Goal: Task Accomplishment & Management: Manage account settings

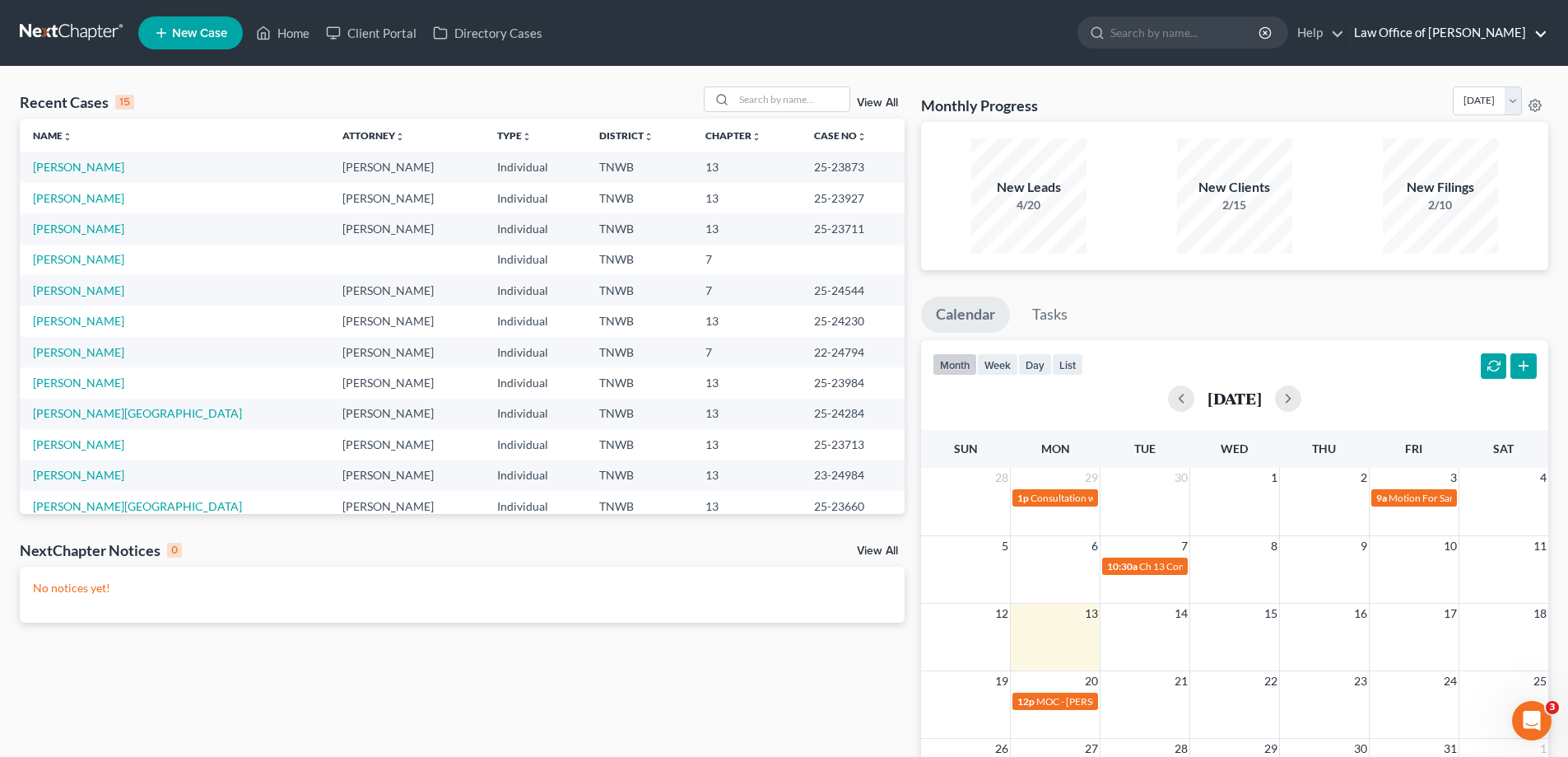
click at [1537, 39] on link "Law Office of [PERSON_NAME]" at bounding box center [1447, 32] width 202 height 30
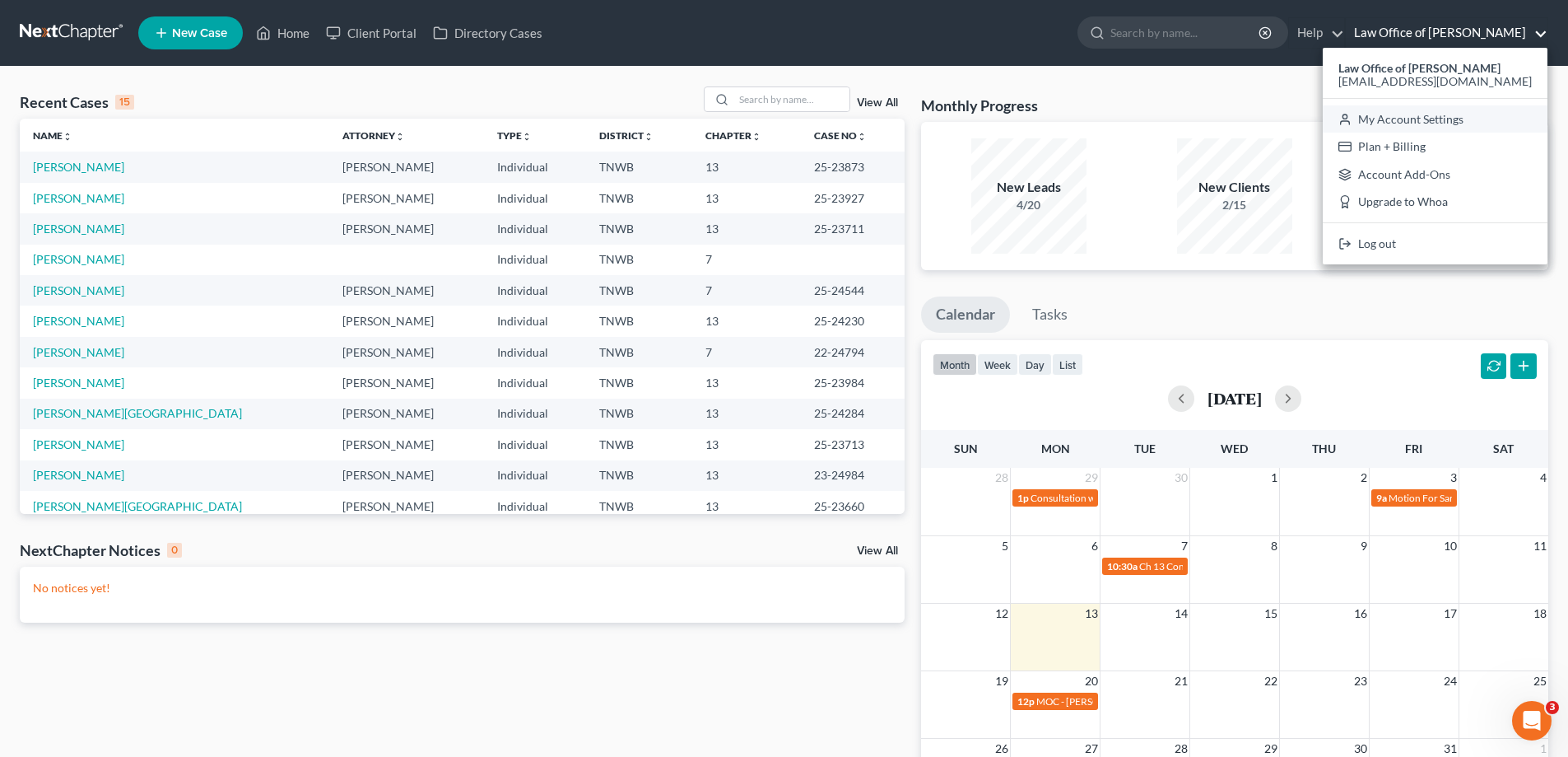
click at [1436, 119] on link "My Account Settings" at bounding box center [1436, 119] width 224 height 28
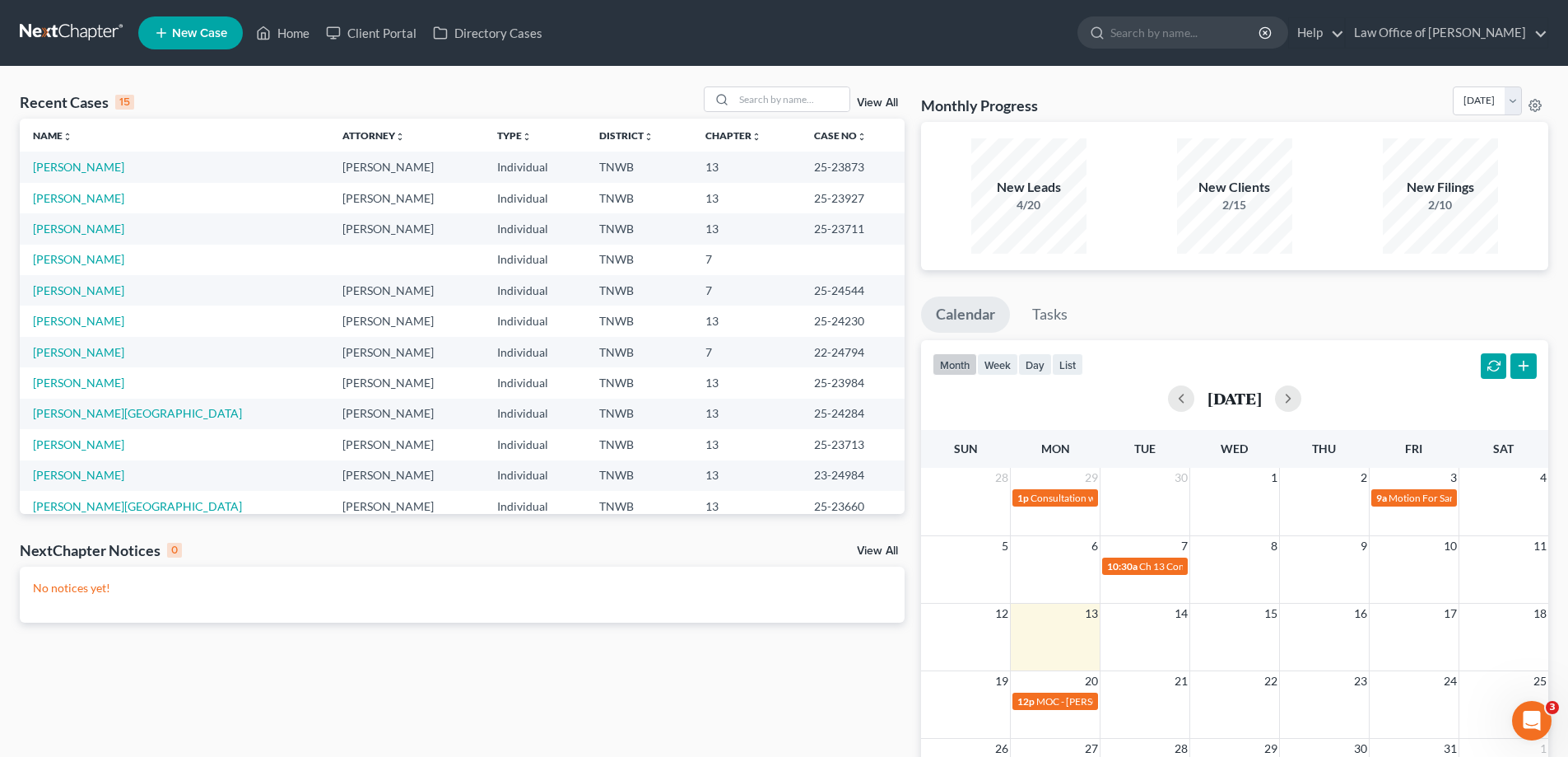
select select "23"
select select "44"
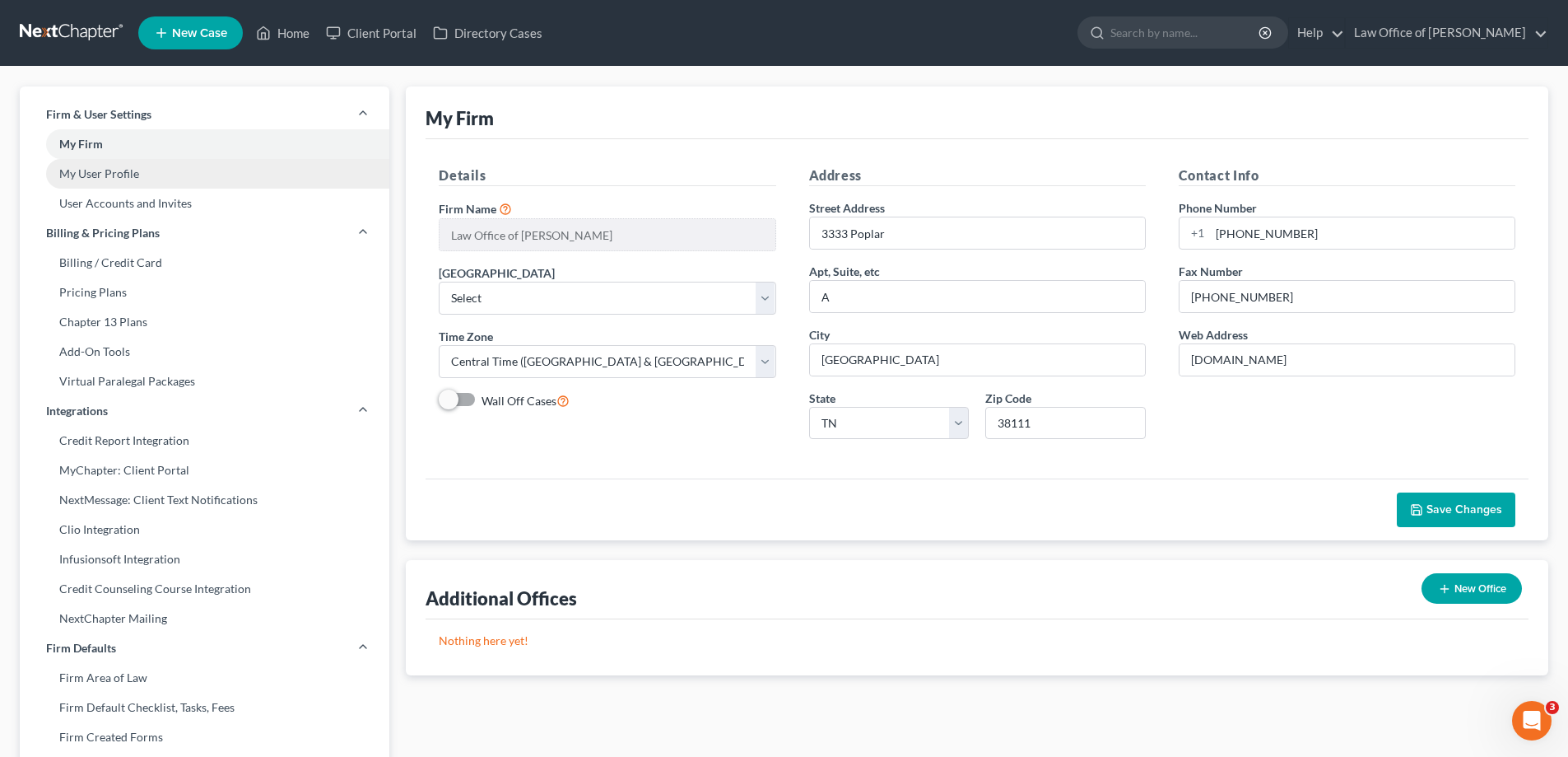
click at [117, 170] on link "My User Profile" at bounding box center [204, 173] width 369 height 30
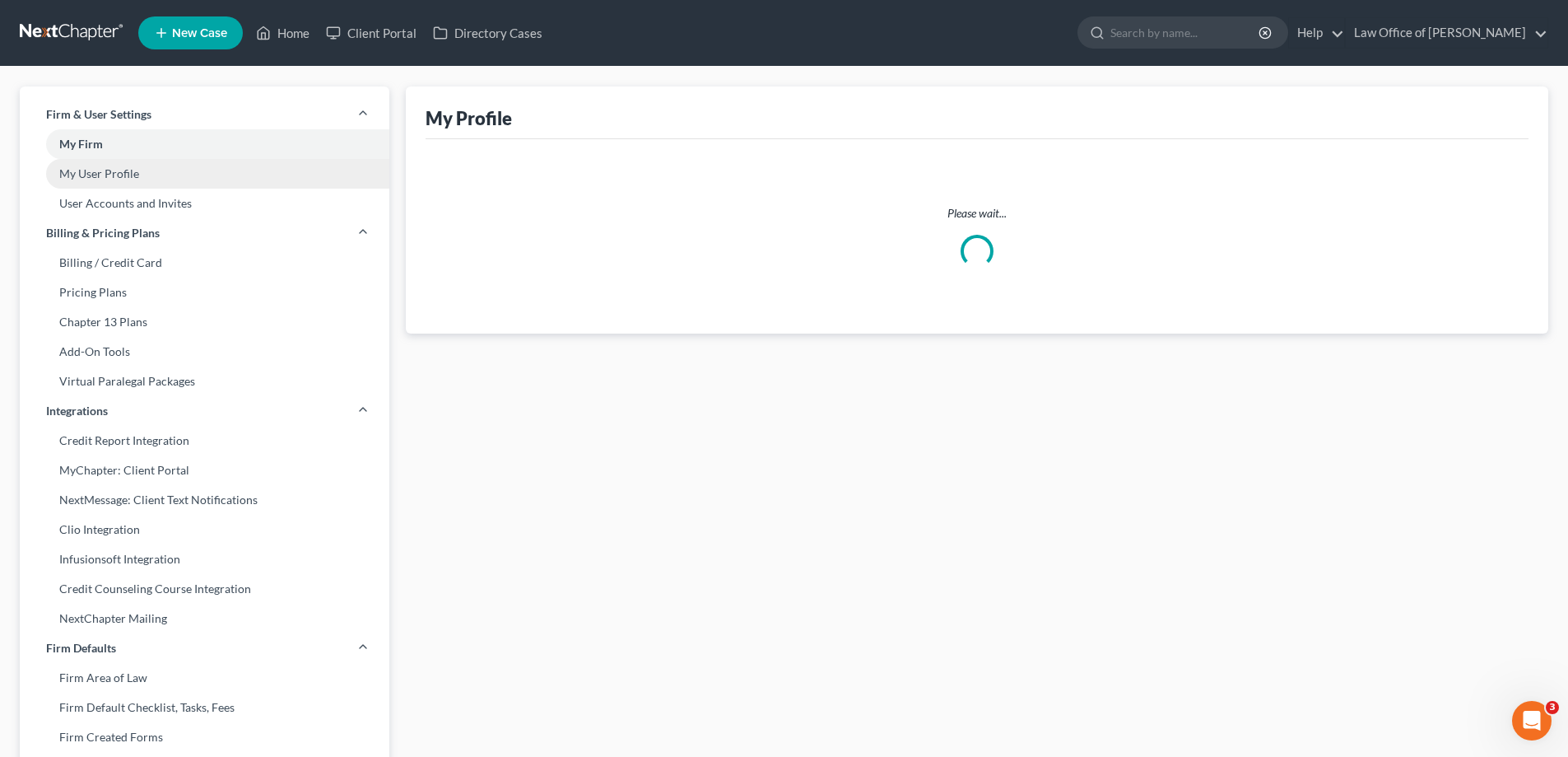
select select "44"
select select "76"
select select "paralegal"
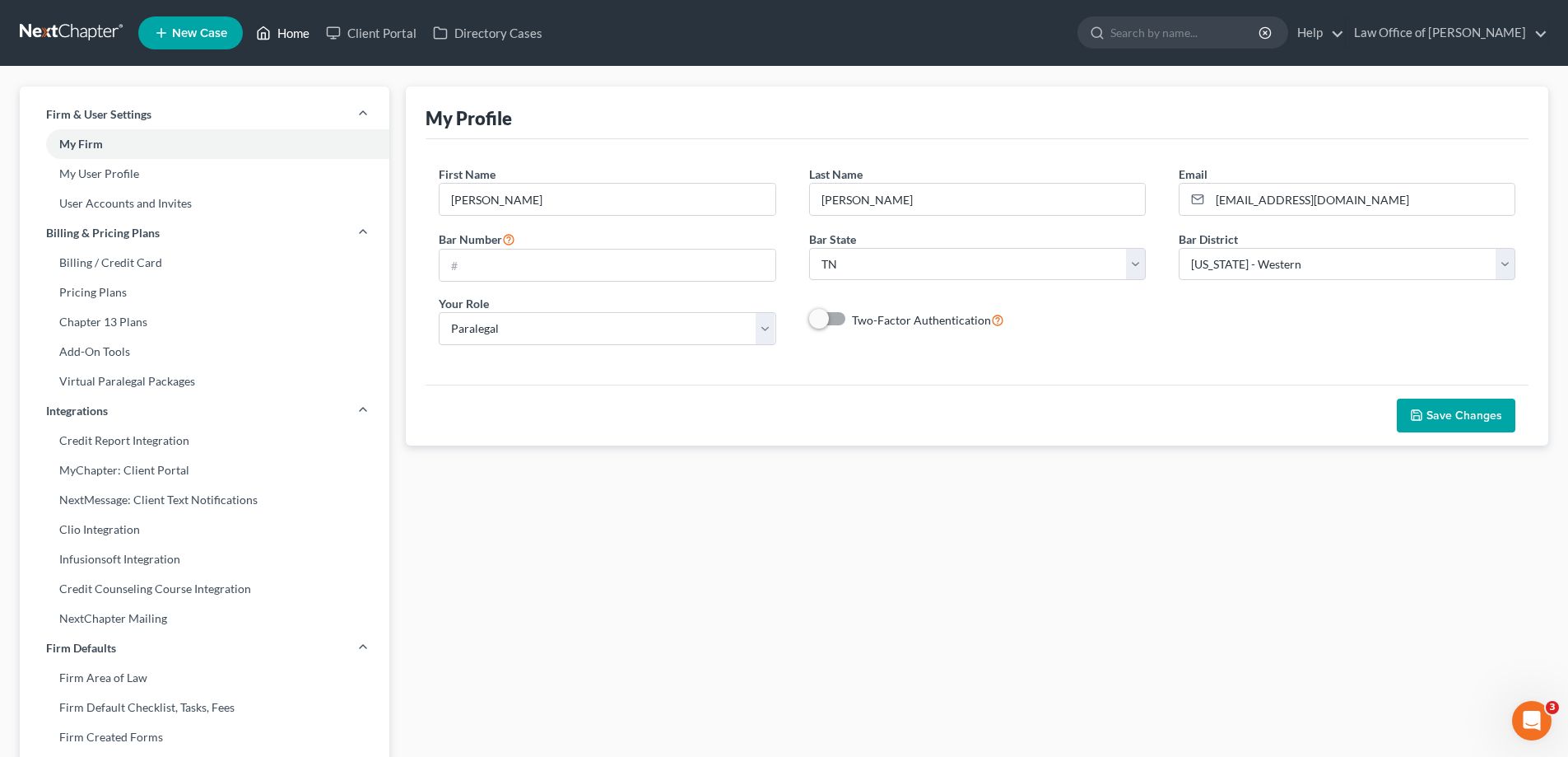
click at [289, 32] on link "Home" at bounding box center [283, 32] width 70 height 30
